Goal: Task Accomplishment & Management: Manage account settings

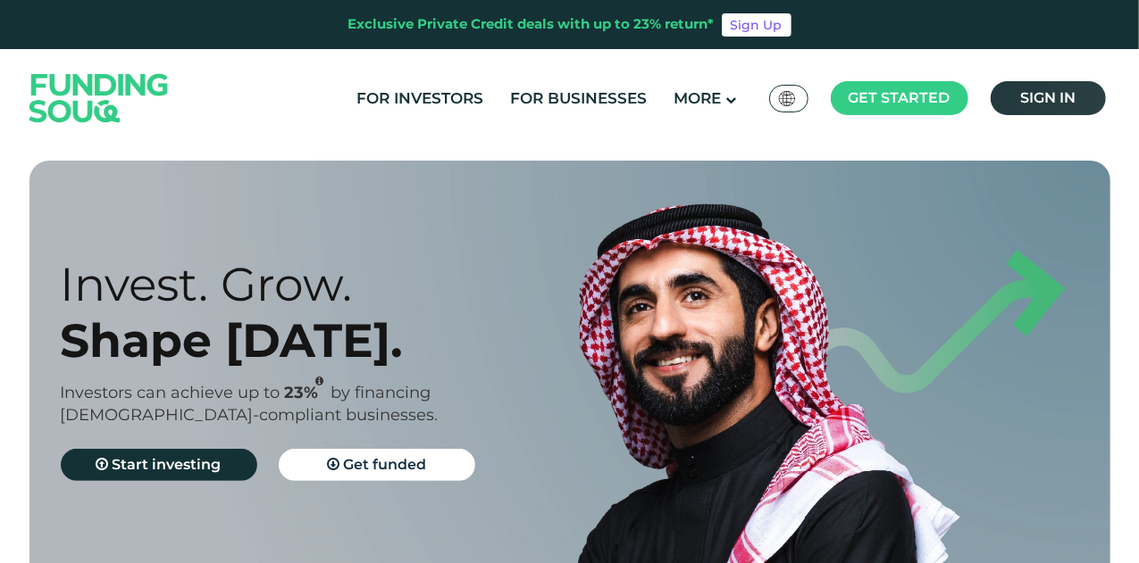
click at [1048, 97] on span "Sign in" at bounding box center [1047, 97] width 55 height 17
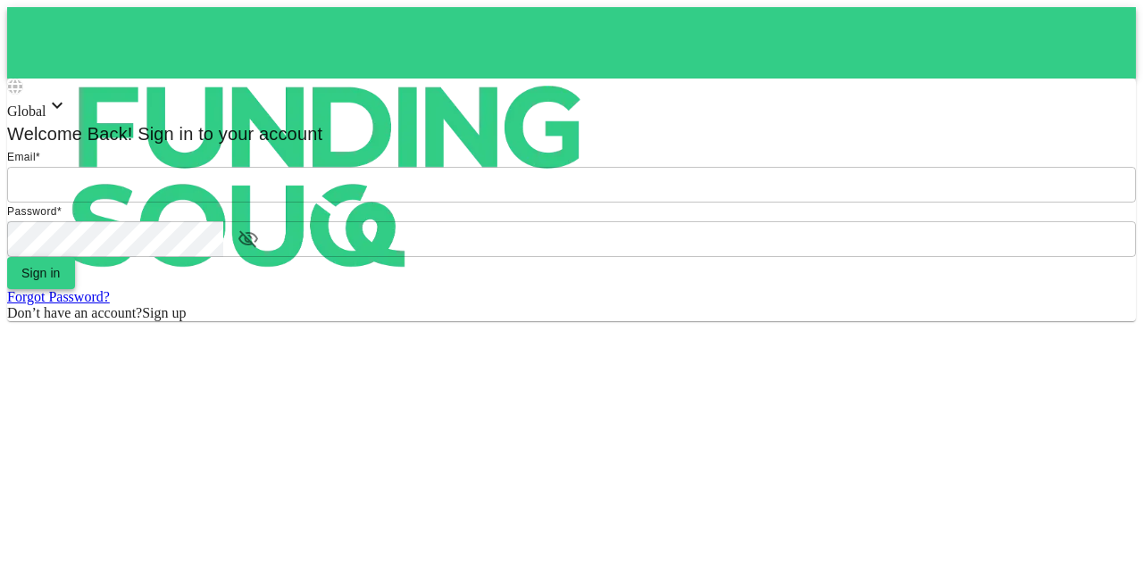
type input "mohanad.y.yasin@hotmail.com"
click at [75, 289] on button "Sign in" at bounding box center [41, 273] width 68 height 32
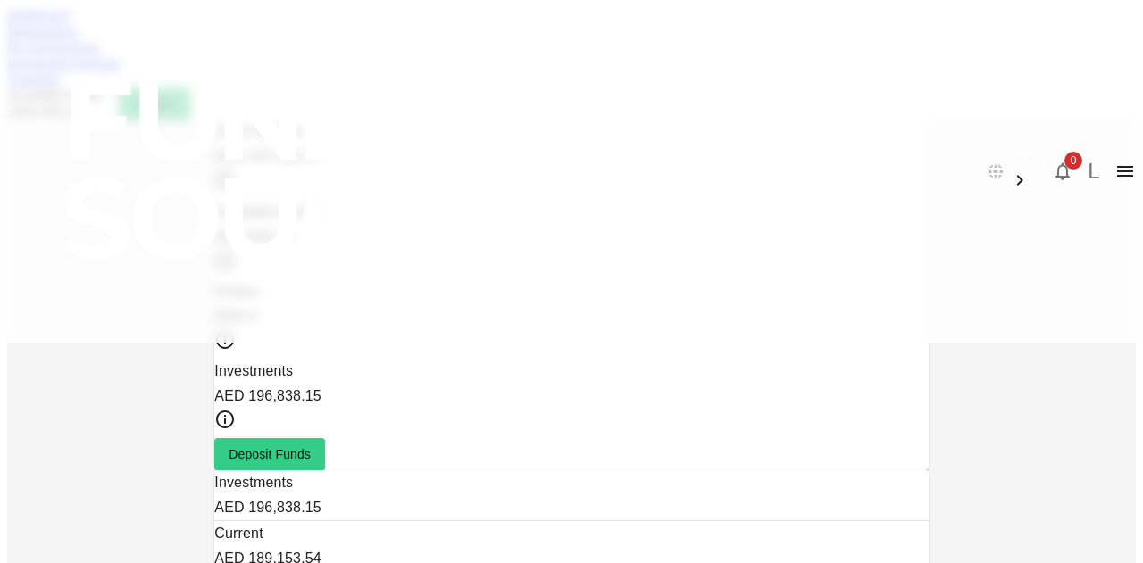
click at [100, 54] on link "My Investments" at bounding box center [53, 46] width 93 height 15
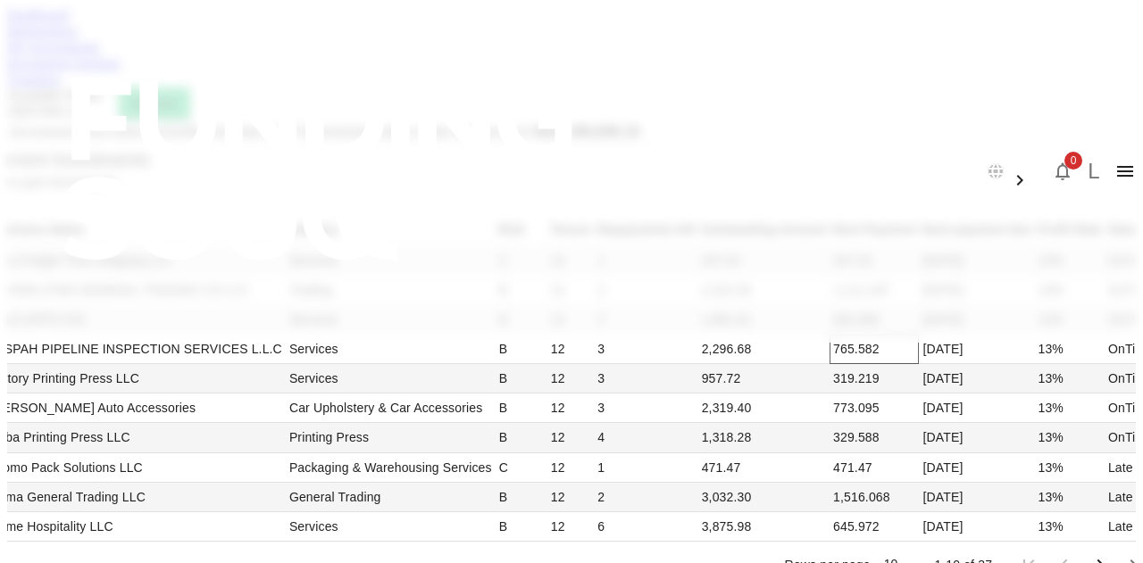
scroll to position [268, 0]
click at [800, 497] on li "50" at bounding box center [802, 501] width 53 height 32
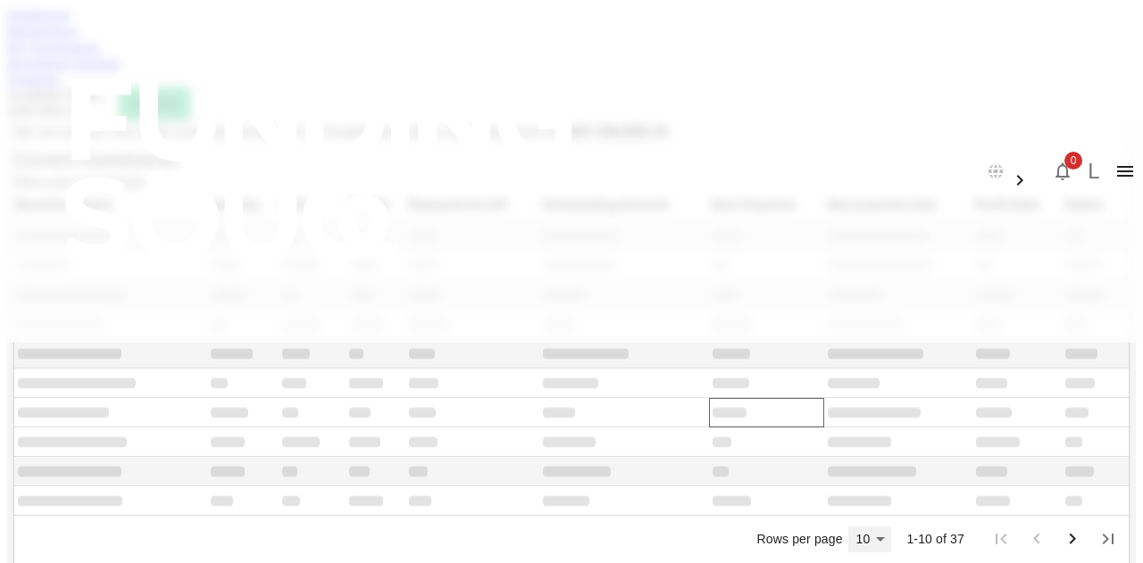
type input "50"
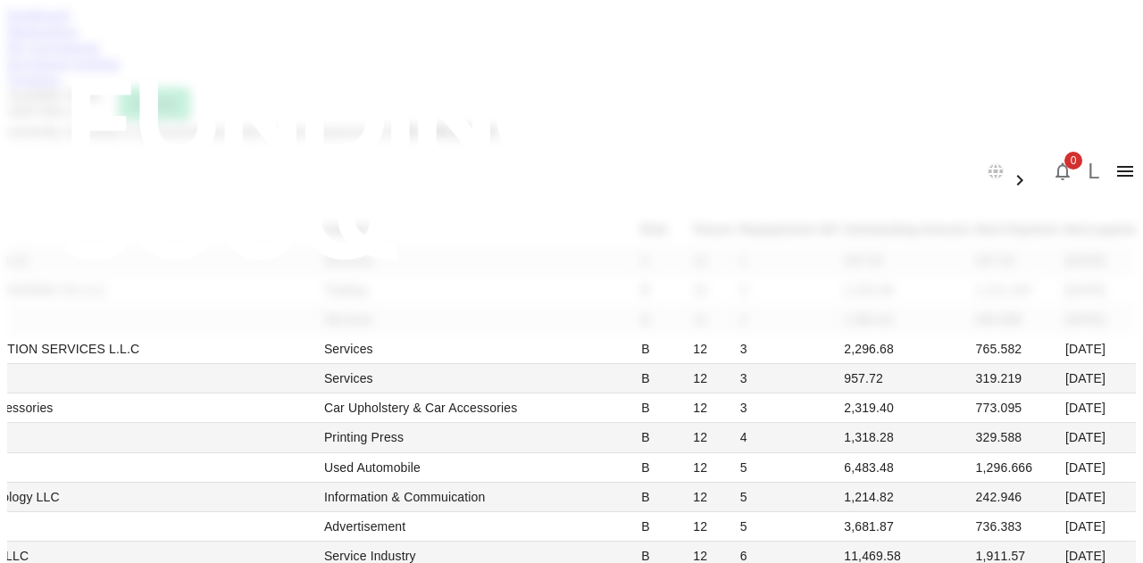
scroll to position [1518, 0]
click at [69, 22] on link "Dashboard" at bounding box center [38, 14] width 62 height 15
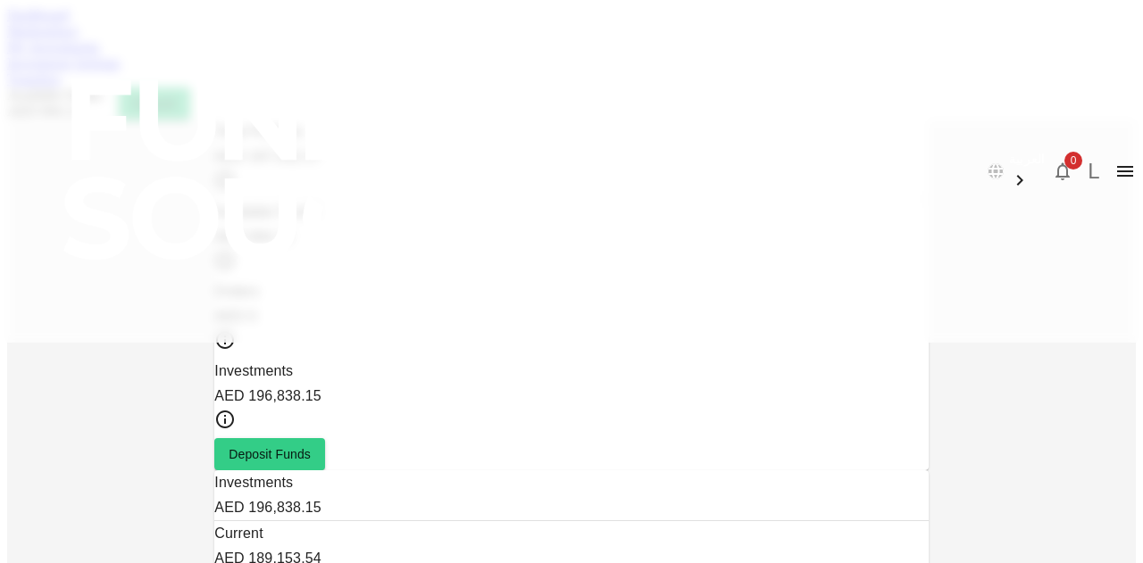
scroll to position [175, 0]
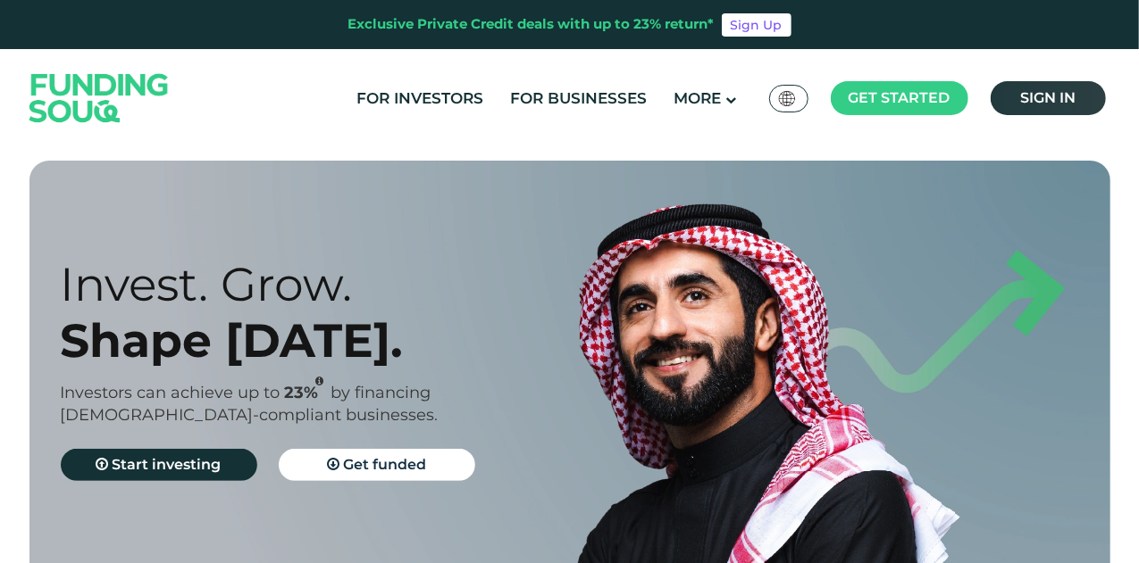
click at [1022, 111] on link "Sign in" at bounding box center [1047, 98] width 115 height 34
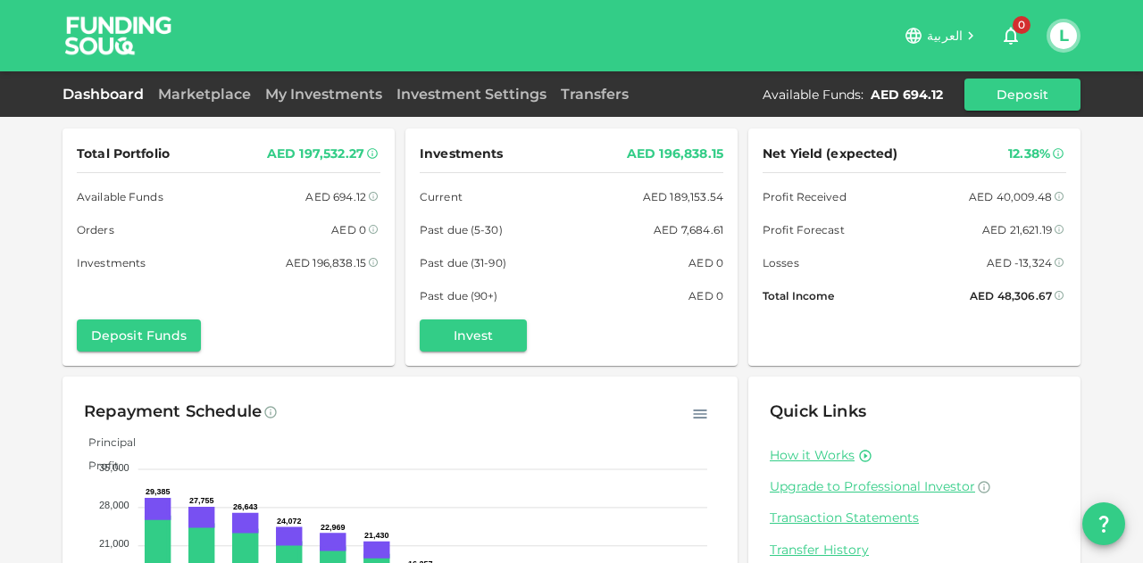
click at [251, 103] on div "Marketplace" at bounding box center [204, 94] width 107 height 21
click at [253, 98] on link "Marketplace" at bounding box center [204, 94] width 107 height 17
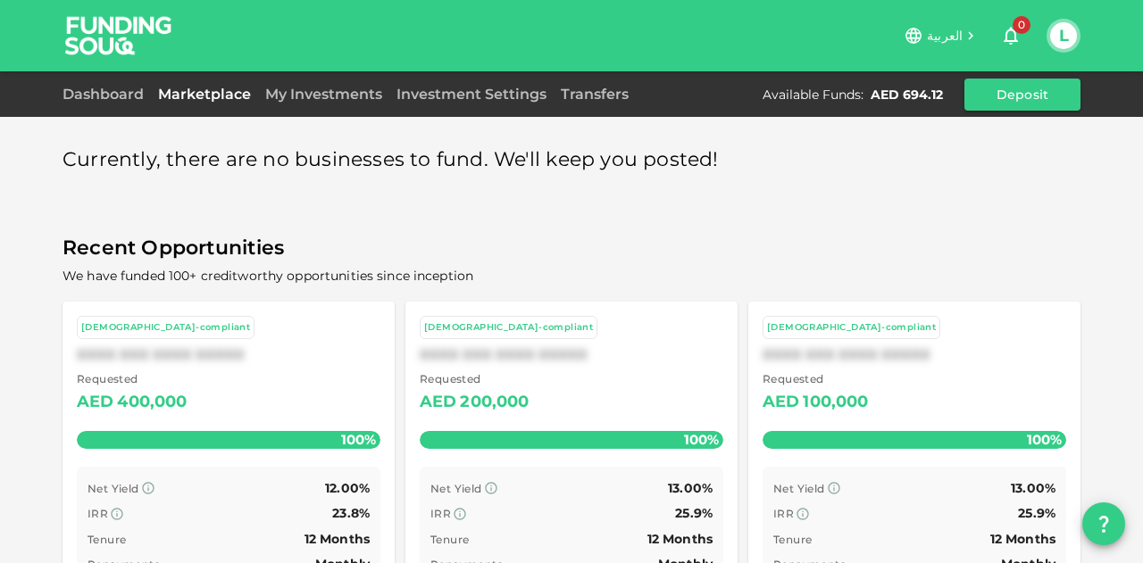
click at [371, 98] on link "My Investments" at bounding box center [323, 94] width 131 height 17
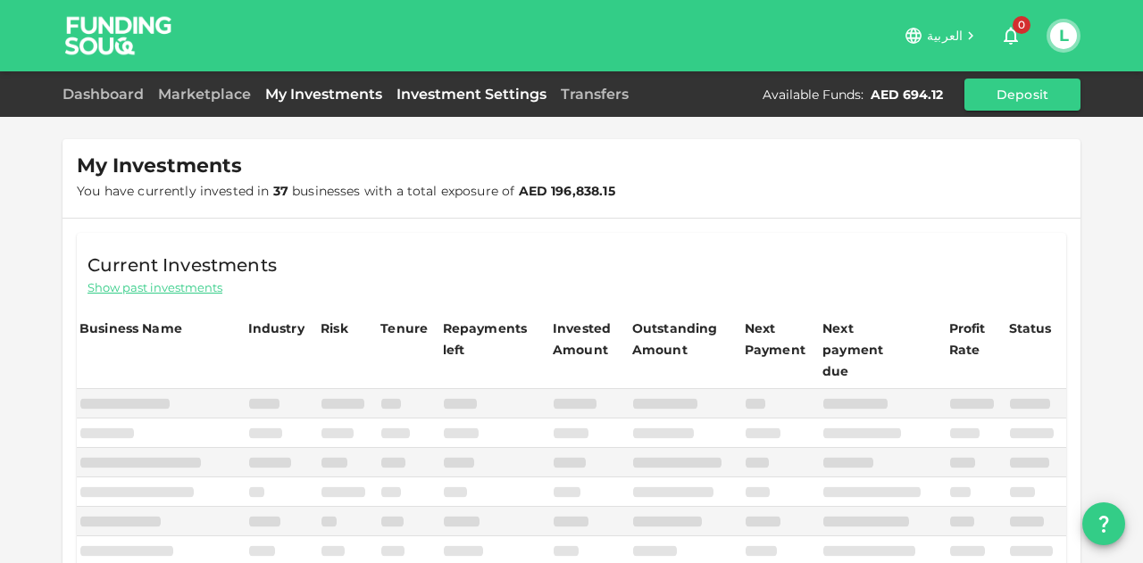
click at [488, 98] on link "Investment Settings" at bounding box center [471, 94] width 164 height 17
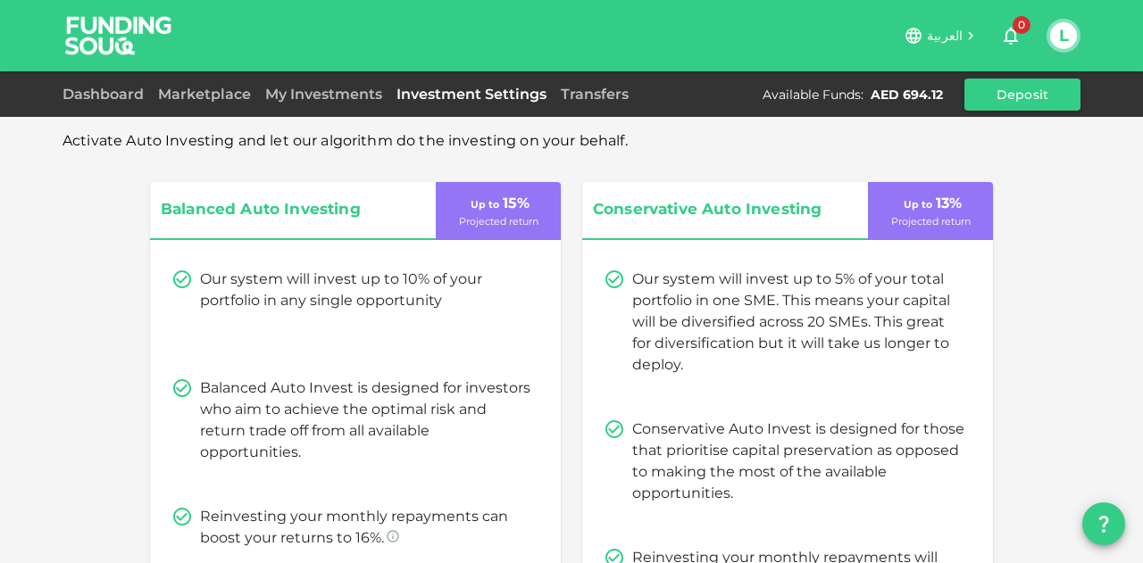
click at [584, 104] on div "Dashboard Marketplace My Investments Investment Settings Transfers Available Fu…" at bounding box center [572, 95] width 1018 height 32
click at [587, 94] on link "Transfers" at bounding box center [595, 94] width 82 height 17
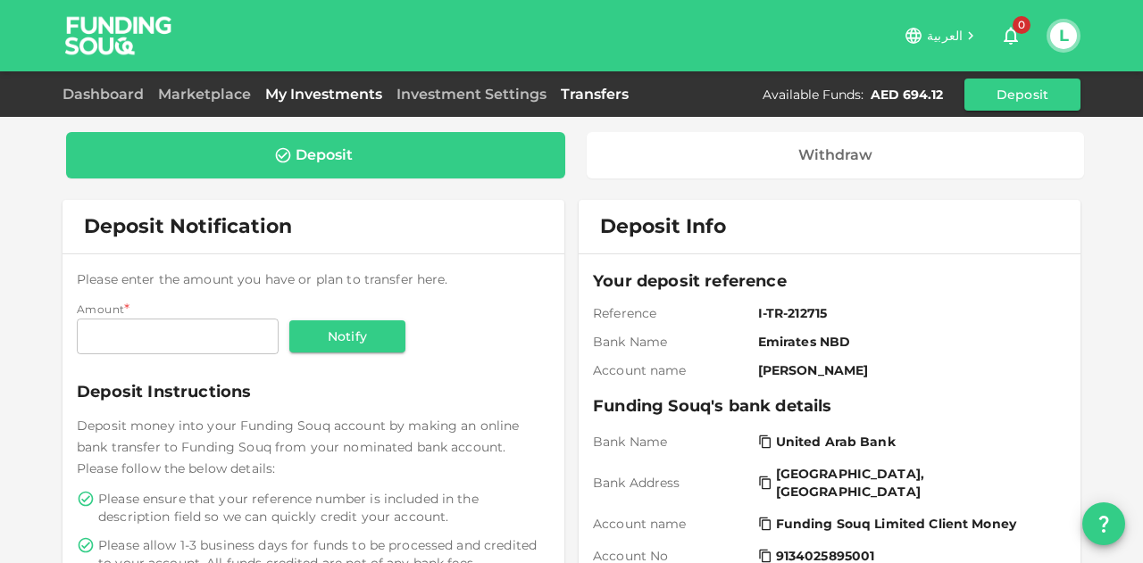
click at [323, 86] on link "My Investments" at bounding box center [323, 94] width 131 height 17
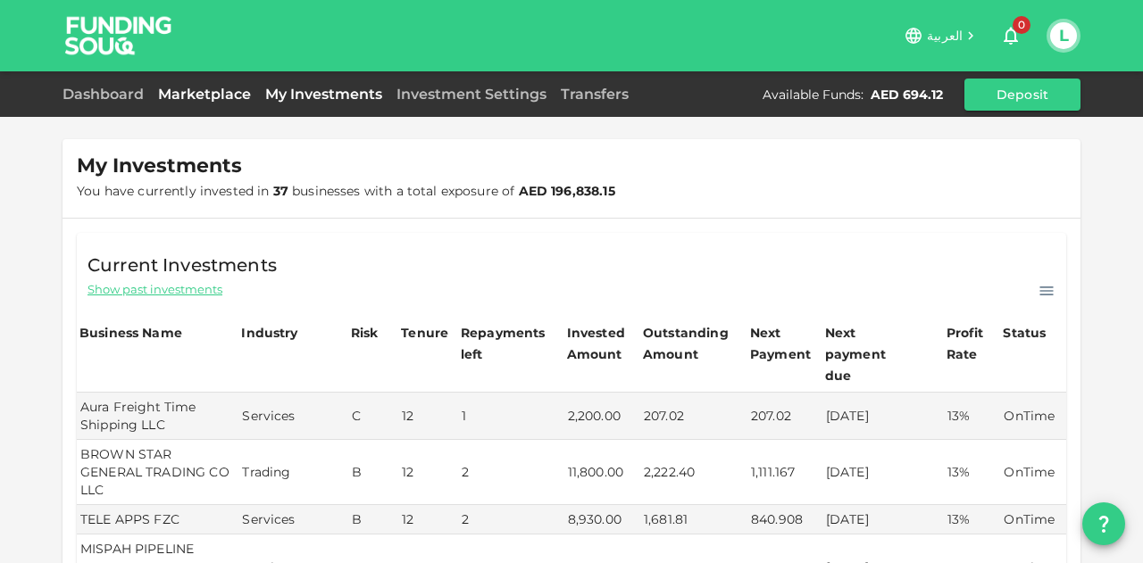
click at [232, 88] on link "Marketplace" at bounding box center [204, 94] width 107 height 17
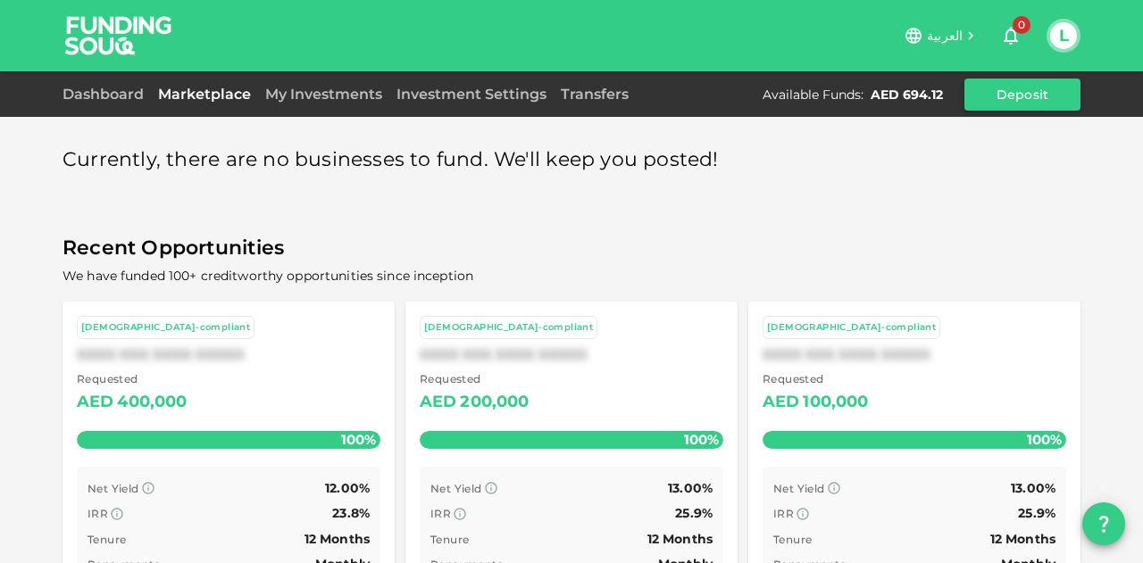
click at [166, 93] on link "Marketplace" at bounding box center [204, 94] width 107 height 17
click at [89, 92] on link "Dashboard" at bounding box center [107, 94] width 88 height 17
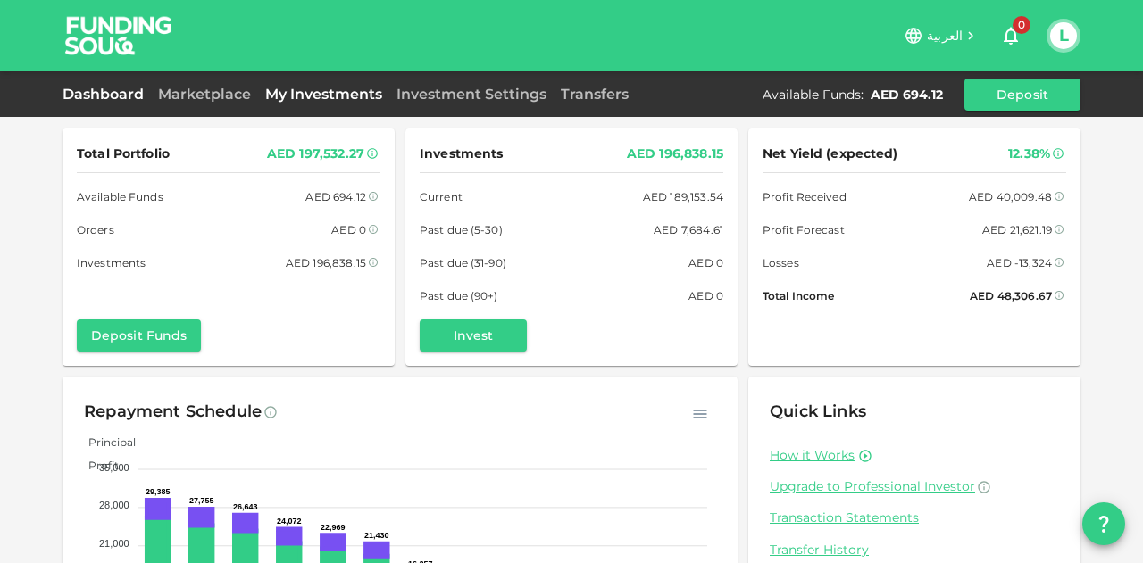
click at [307, 90] on link "My Investments" at bounding box center [323, 94] width 131 height 17
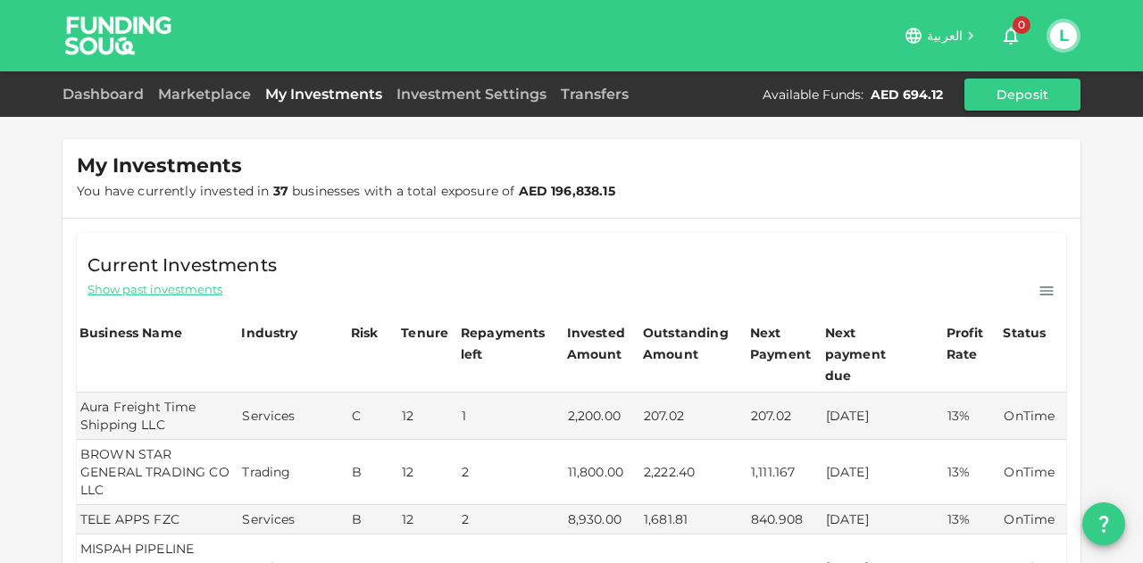
click at [161, 292] on span "Show past investments" at bounding box center [155, 289] width 135 height 17
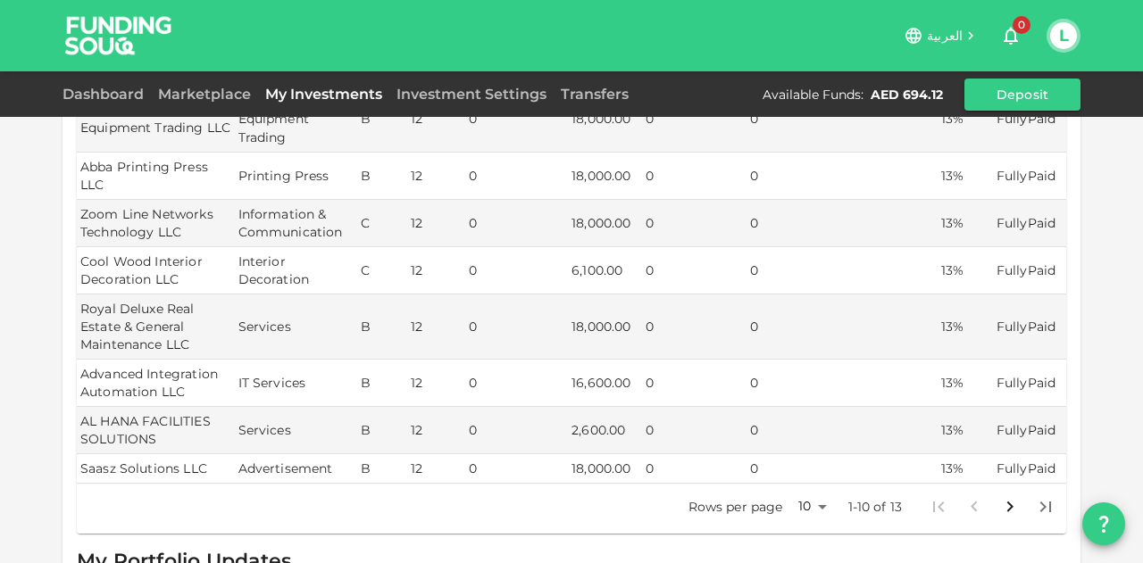
scroll to position [536, 0]
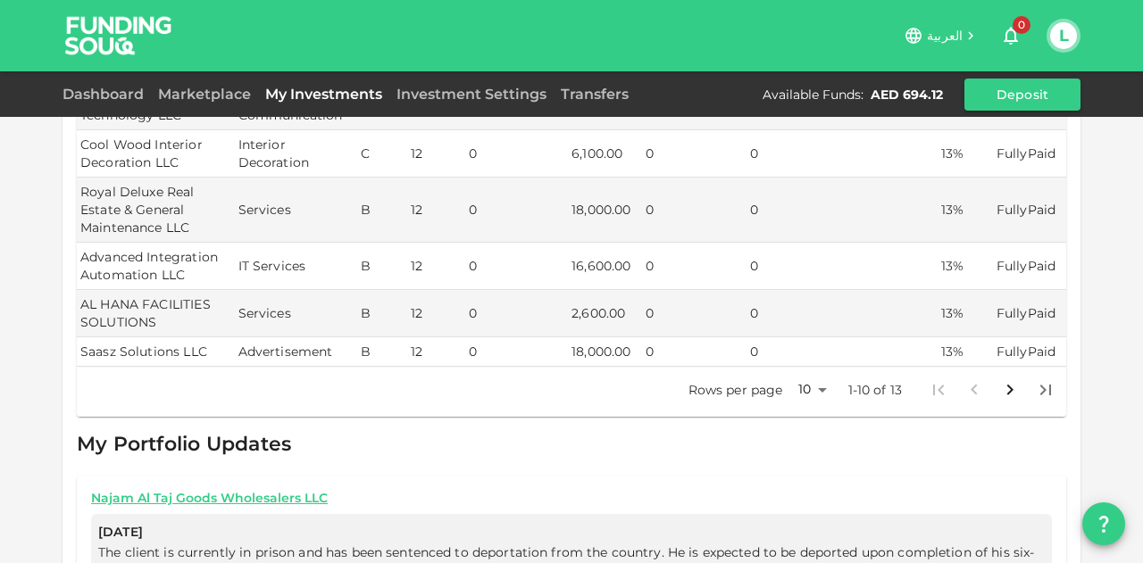
click at [880, 381] on p "1-10 of 13" at bounding box center [875, 390] width 54 height 18
click at [816, 360] on body "العربية 0 L Dashboard Marketplace My Investments Investment Settings Transfers …" at bounding box center [571, 281] width 1143 height 563
click at [792, 447] on li "50" at bounding box center [806, 458] width 54 height 32
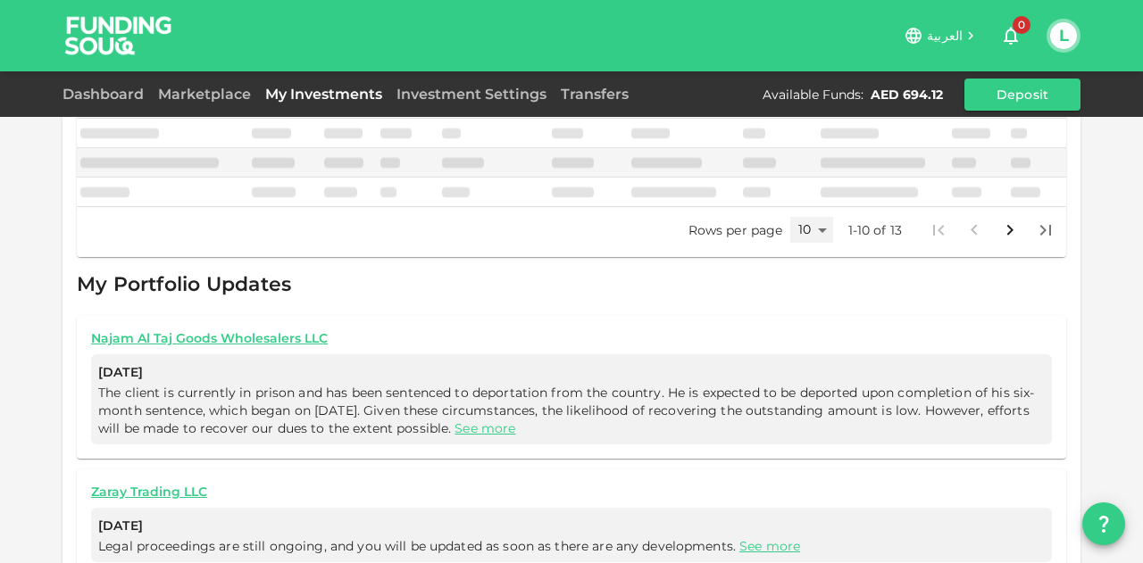
type input "50"
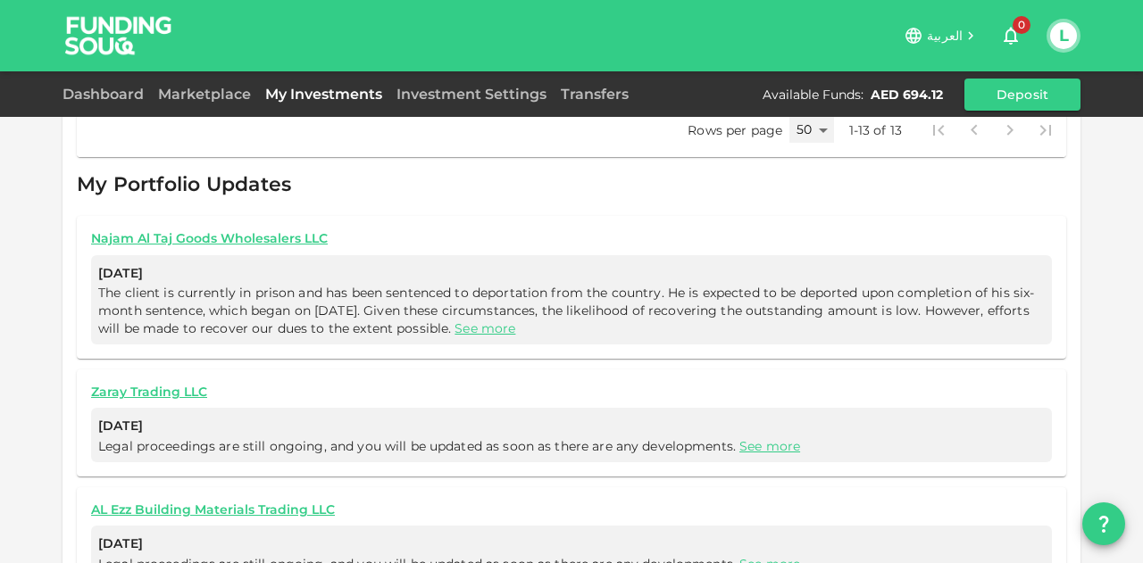
scroll to position [914, 0]
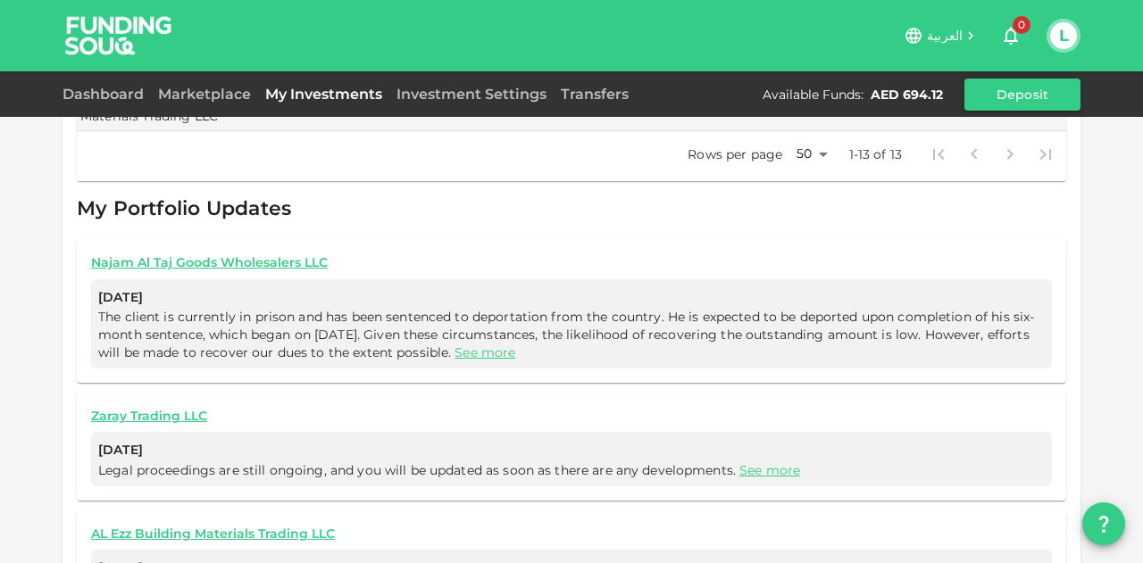
click at [730, 462] on span "Legal proceedings are still ongoing, and you will be updated as soon as there a…" at bounding box center [571, 471] width 947 height 18
click at [743, 463] on link "See more" at bounding box center [769, 471] width 61 height 16
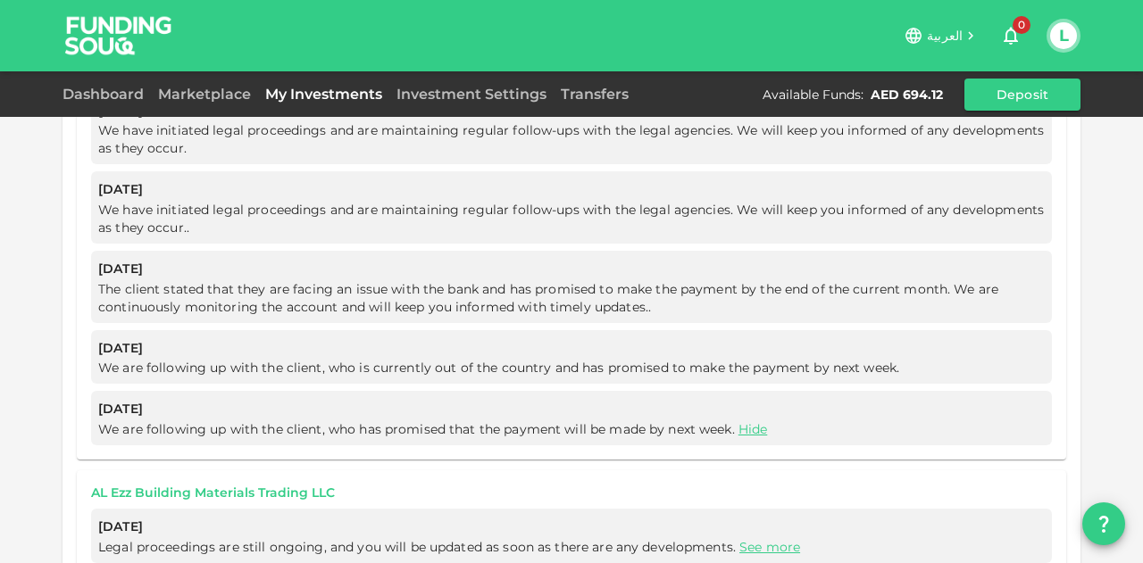
scroll to position [1668, 0]
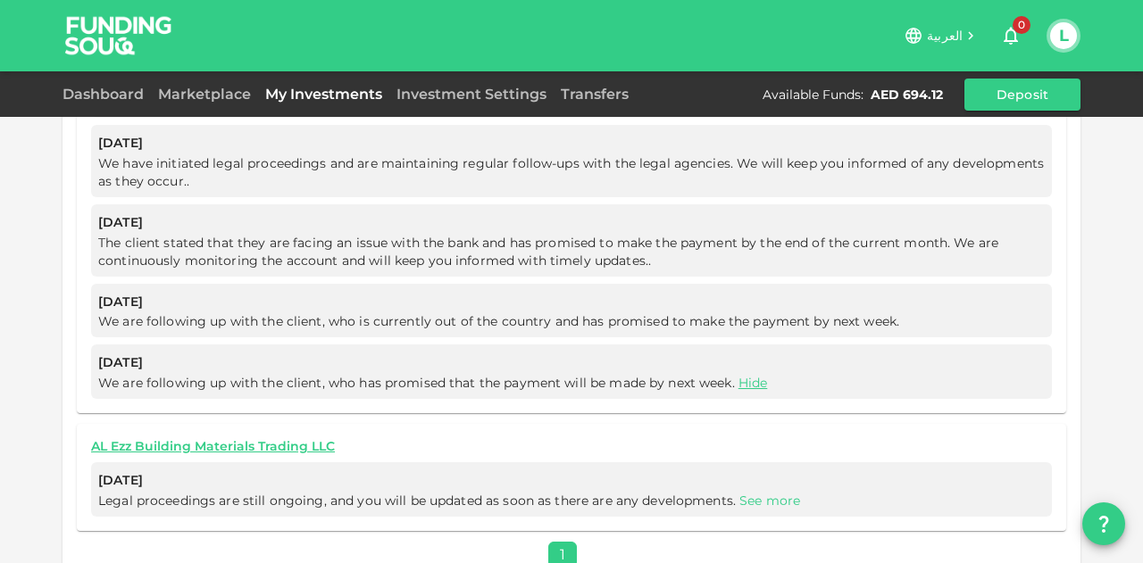
click at [752, 493] on link "See more" at bounding box center [769, 501] width 61 height 16
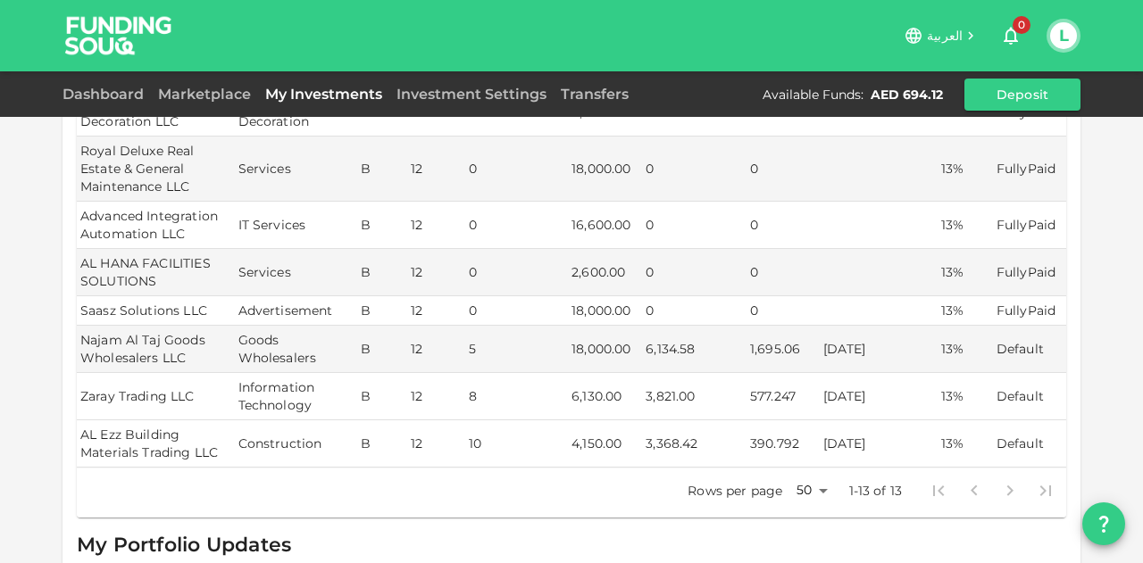
scroll to position [613, 0]
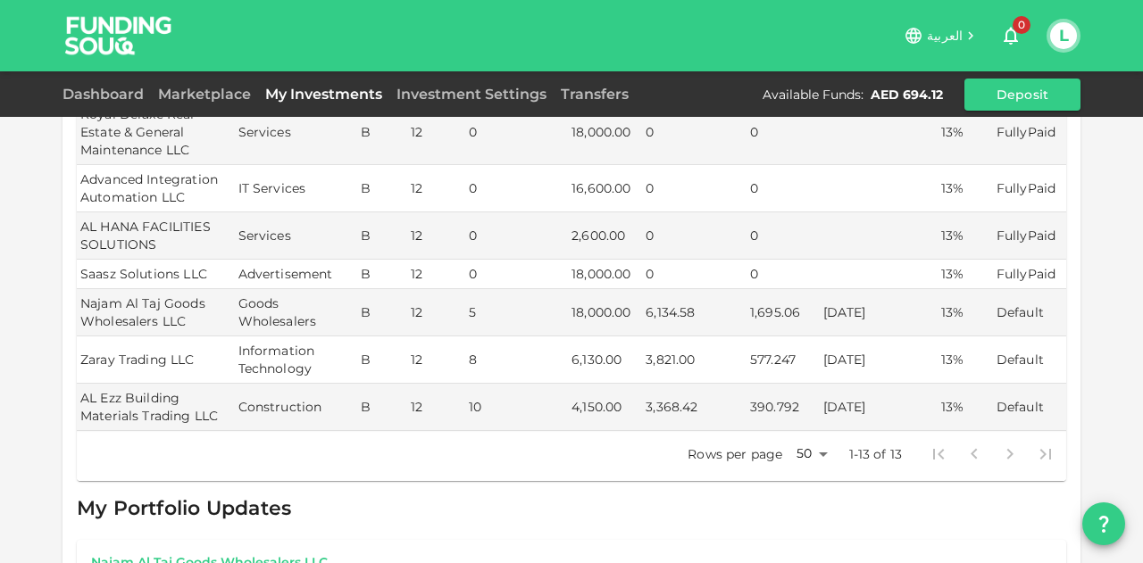
click at [136, 103] on div "Dashboard" at bounding box center [107, 94] width 88 height 21
click at [135, 96] on link "Dashboard" at bounding box center [107, 94] width 88 height 17
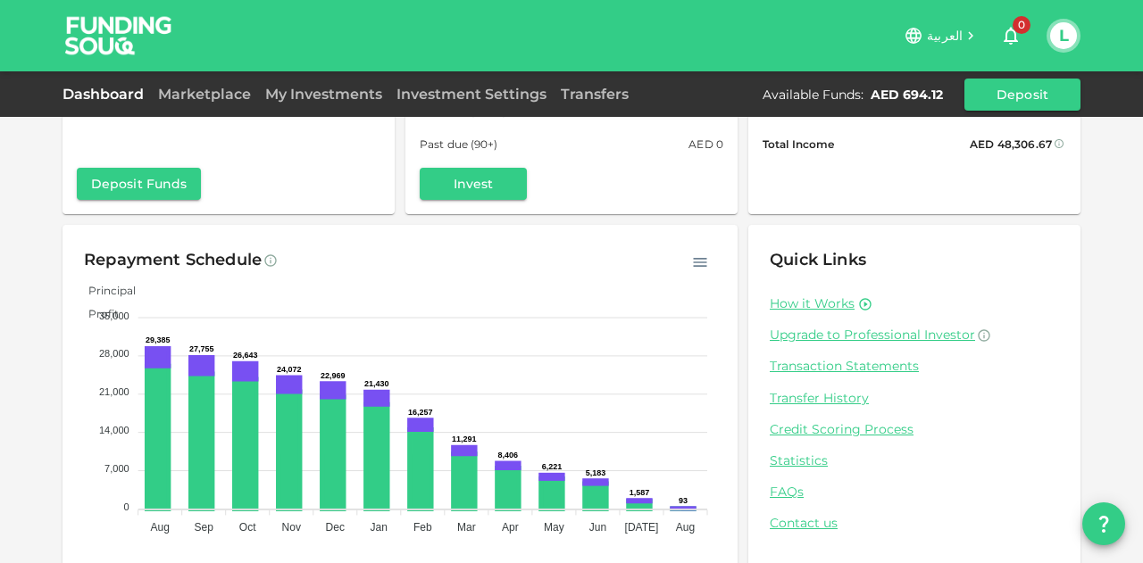
scroll to position [175, 0]
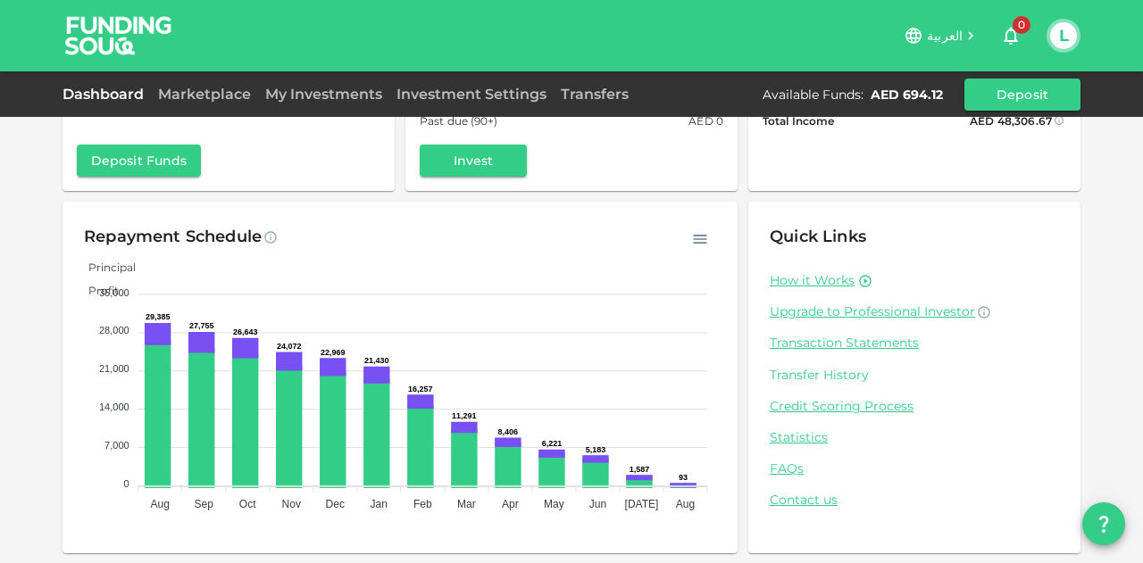
click at [818, 374] on link "Transfer History" at bounding box center [914, 375] width 289 height 17
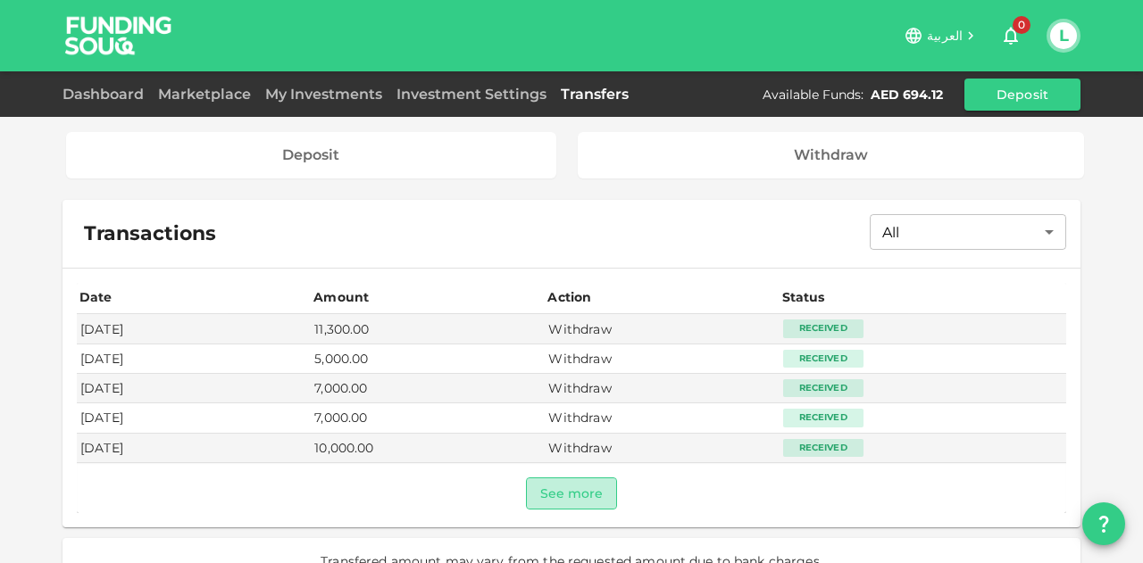
click at [568, 491] on button "See more" at bounding box center [572, 494] width 92 height 32
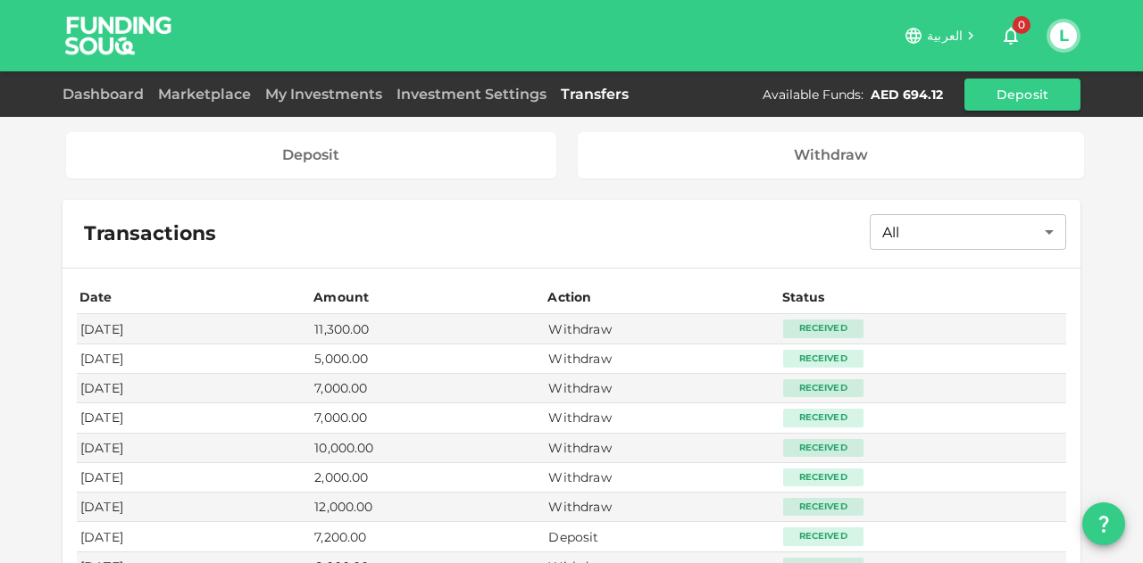
click at [446, 112] on div "Dashboard Marketplace My Investments Investment Settings Transfers Available Fu…" at bounding box center [571, 94] width 1143 height 46
click at [447, 101] on link "Investment Settings" at bounding box center [471, 94] width 164 height 17
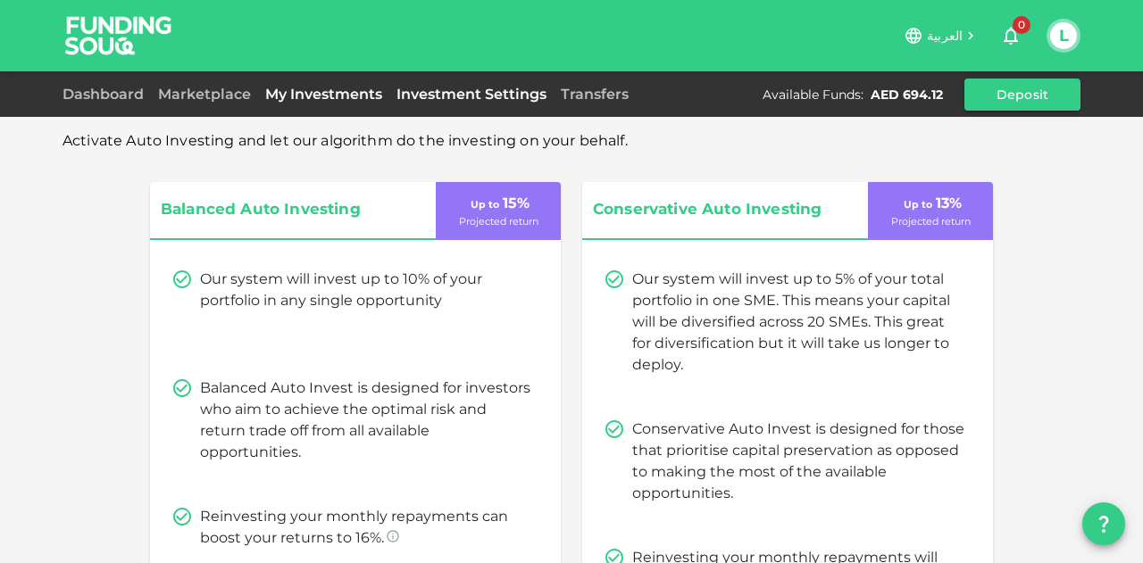
click at [304, 88] on link "My Investments" at bounding box center [323, 94] width 131 height 17
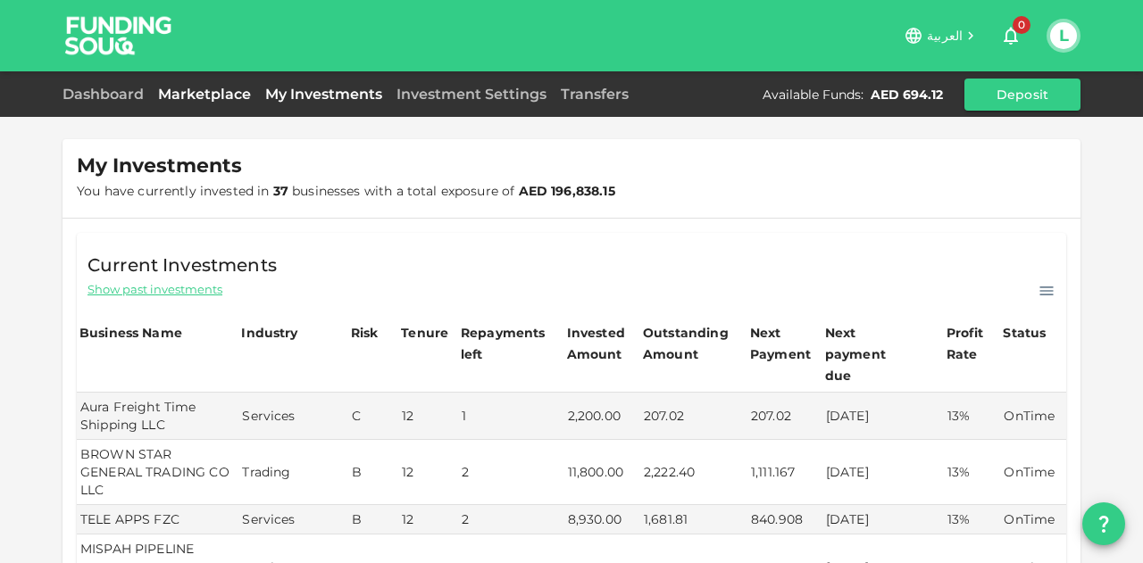
click at [250, 89] on link "Marketplace" at bounding box center [204, 94] width 107 height 17
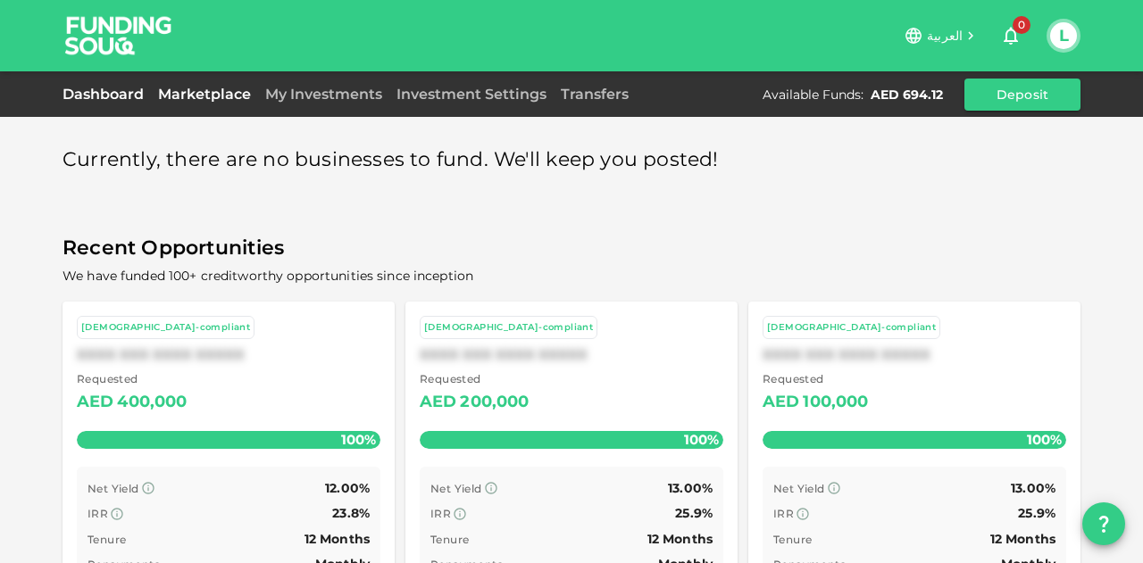
click at [141, 94] on link "Dashboard" at bounding box center [107, 94] width 88 height 17
